Goal: Task Accomplishment & Management: Manage account settings

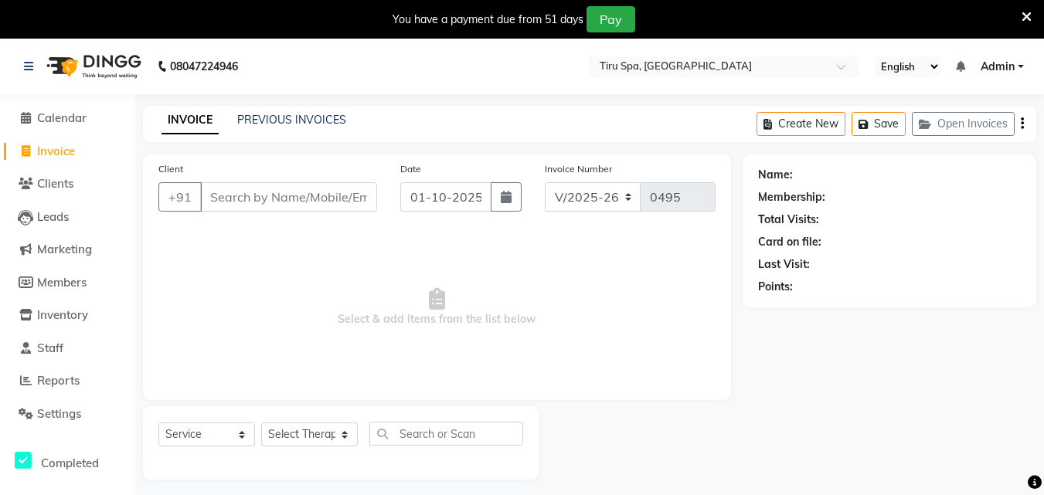
select select "722"
select select "service"
click at [261, 199] on input "Client" at bounding box center [288, 196] width 177 height 29
paste input "9664889192"
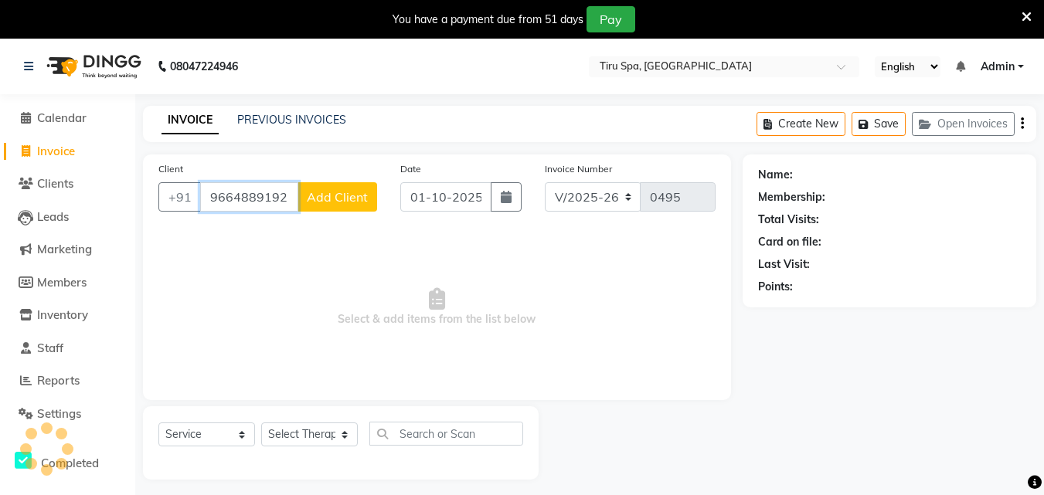
type input "9664889192"
click at [508, 65] on nav "08047224946 Select Location × Tiru Spa, [GEOGRAPHIC_DATA] English ENGLISH Españ…" at bounding box center [522, 67] width 1044 height 56
drag, startPoint x: 493, startPoint y: 74, endPoint x: 440, endPoint y: 70, distance: 52.7
click at [440, 70] on nav "08047224946 Select Location × Tiru Spa, [GEOGRAPHIC_DATA] English ENGLISH Españ…" at bounding box center [522, 67] width 1044 height 56
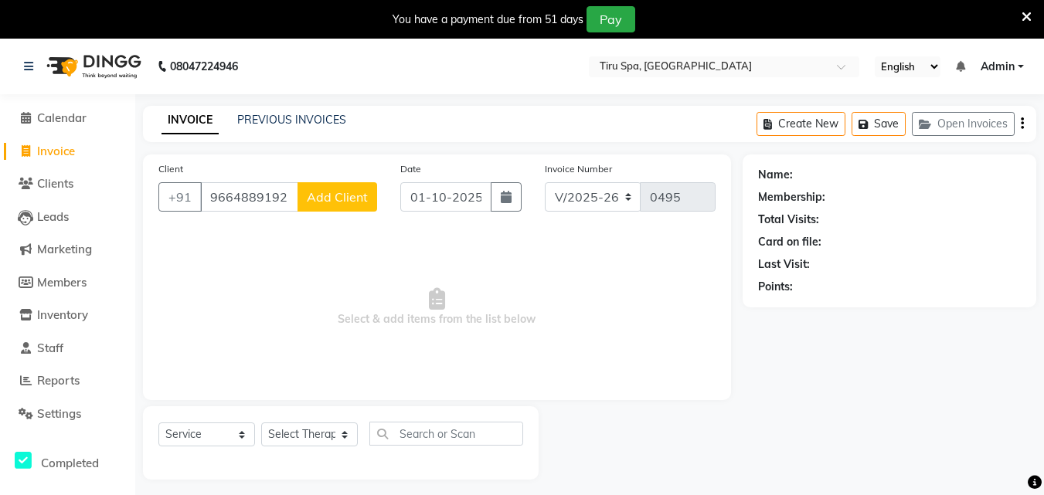
drag, startPoint x: 940, startPoint y: 405, endPoint x: 979, endPoint y: 393, distance: 40.3
click at [979, 393] on div "Name: Membership: Total Visits: Card on file: Last Visit: Points:" at bounding box center [895, 317] width 305 height 325
click at [112, 22] on div "You have a payment due from 51 days Pay" at bounding box center [513, 19] width 1015 height 26
click at [63, 416] on span "Settings" at bounding box center [59, 413] width 44 height 15
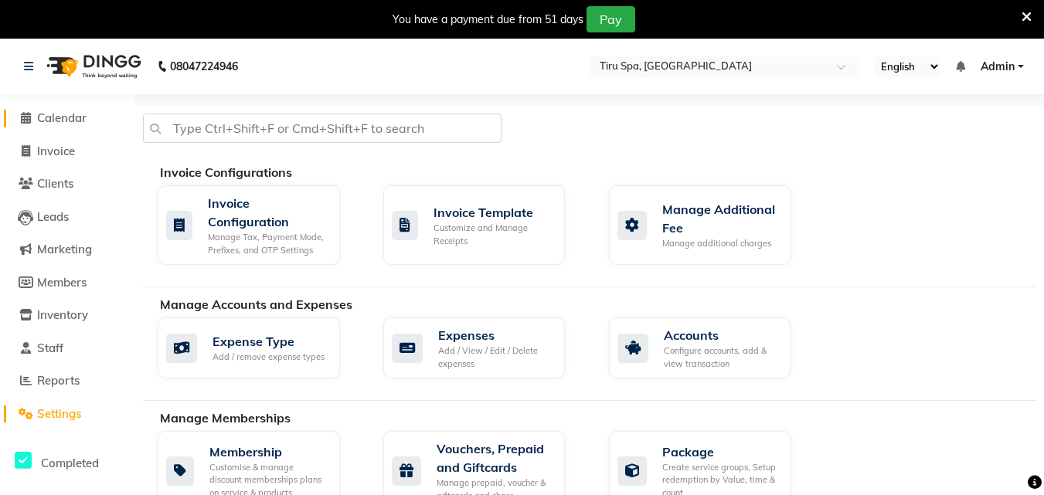
click at [50, 117] on span "Calendar" at bounding box center [61, 117] width 49 height 15
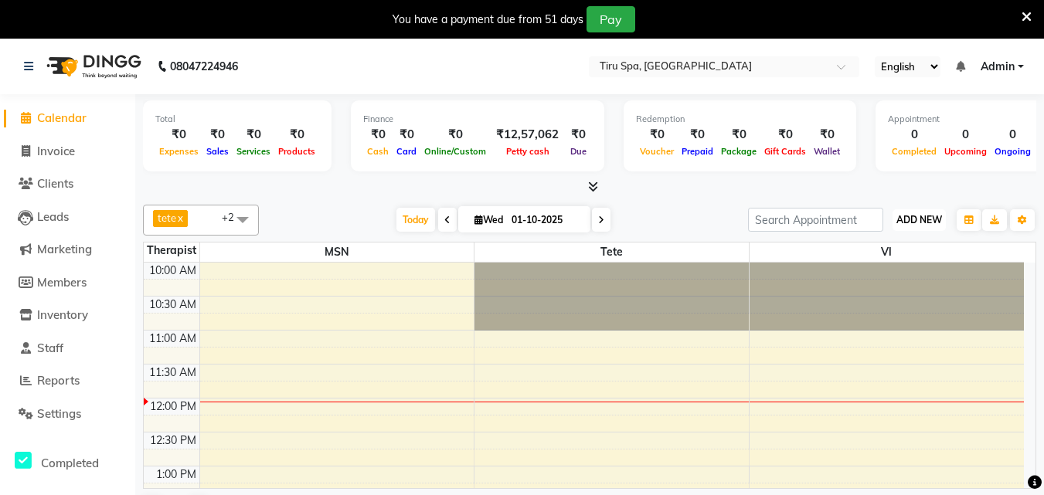
click at [918, 226] on button "ADD NEW Toggle Dropdown" at bounding box center [918, 220] width 53 height 22
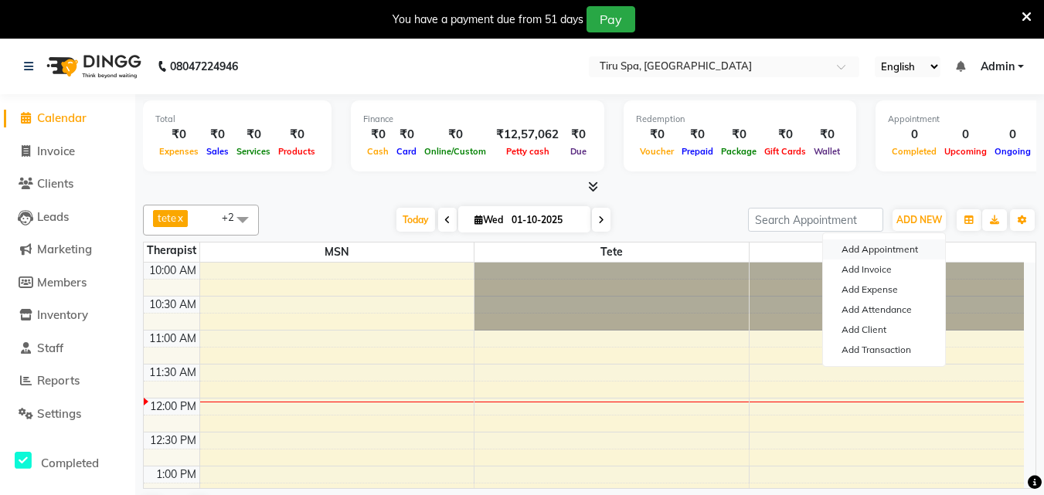
click at [876, 241] on button "Add Appointment" at bounding box center [884, 250] width 122 height 20
select select "tentative"
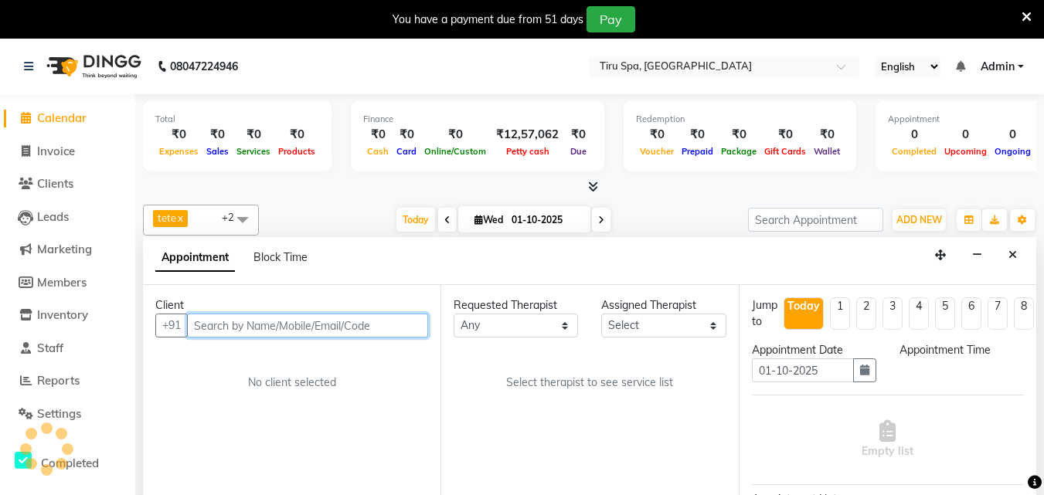
scroll to position [39, 0]
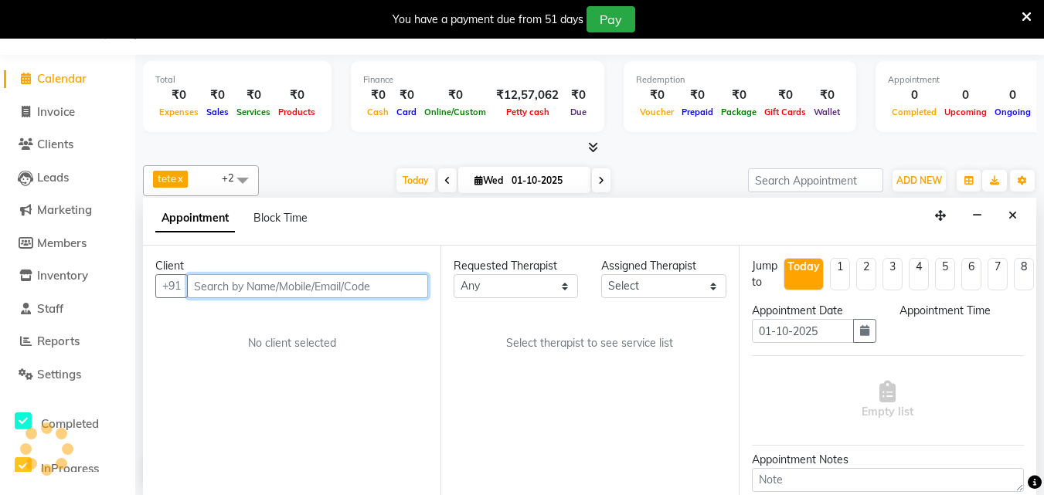
select select "660"
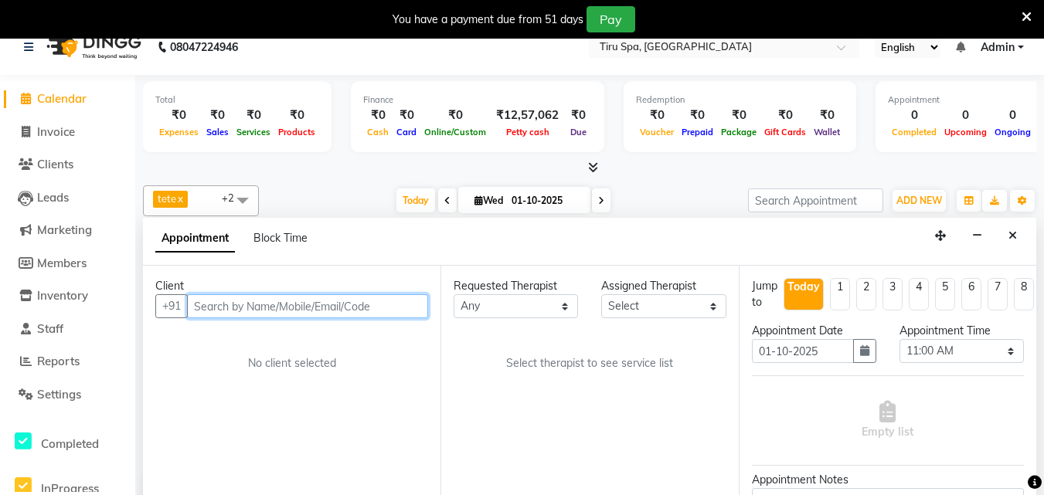
scroll to position [0, 0]
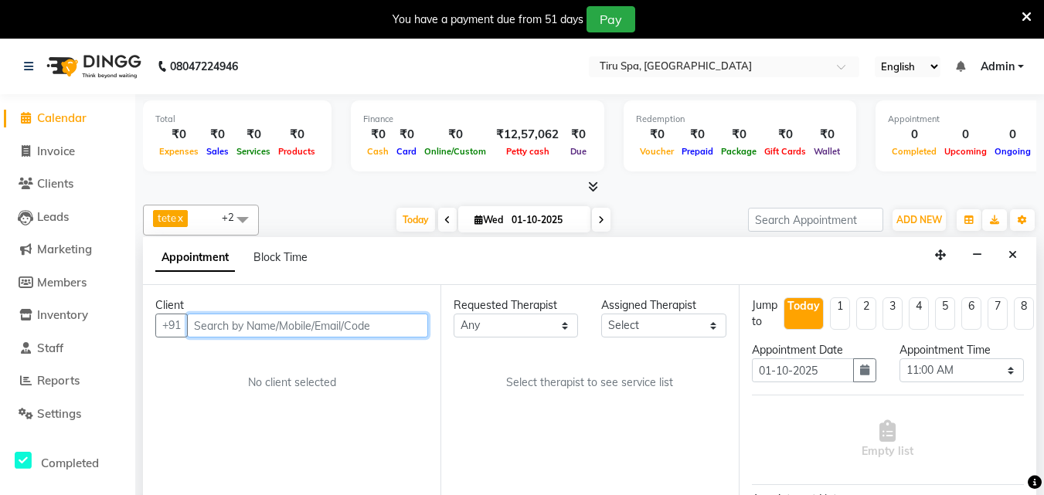
drag, startPoint x: 276, startPoint y: 335, endPoint x: 294, endPoint y: 317, distance: 26.2
click at [280, 332] on input "text" at bounding box center [307, 326] width 241 height 24
click at [294, 317] on input "text" at bounding box center [307, 326] width 241 height 24
click at [287, 321] on input "text" at bounding box center [307, 326] width 241 height 24
paste input "9664889192"
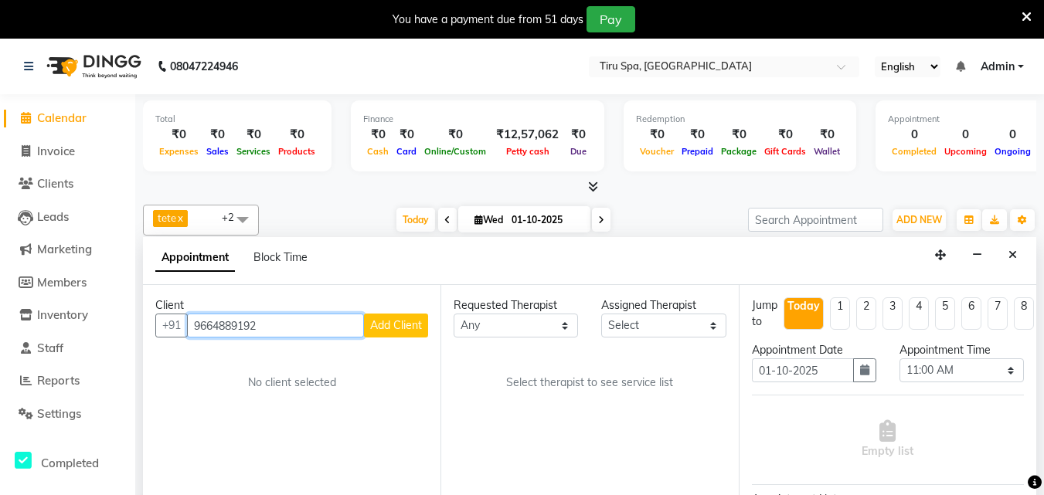
type input "9664889192"
